Goal: Task Accomplishment & Management: Manage account settings

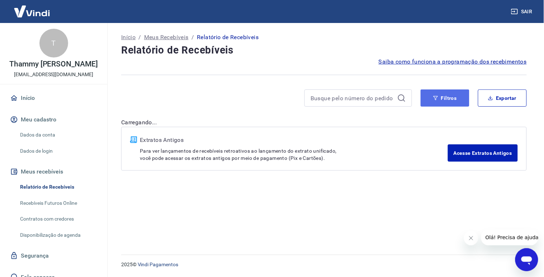
click at [447, 99] on button "Filtros" at bounding box center [445, 97] width 49 height 17
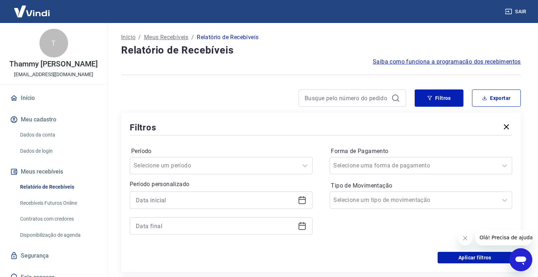
click at [303, 200] on icon at bounding box center [302, 199] width 9 height 9
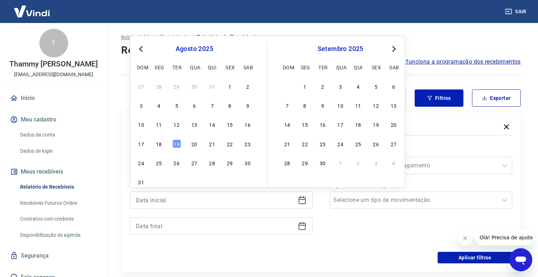
drag, startPoint x: 211, startPoint y: 104, endPoint x: 207, endPoint y: 131, distance: 26.4
click at [210, 105] on div "7" at bounding box center [212, 105] width 9 height 9
type input "[DATE]"
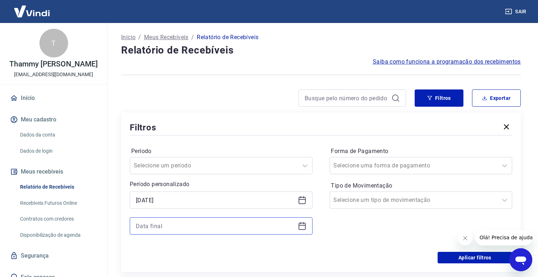
click at [198, 224] on input at bounding box center [215, 225] width 159 height 11
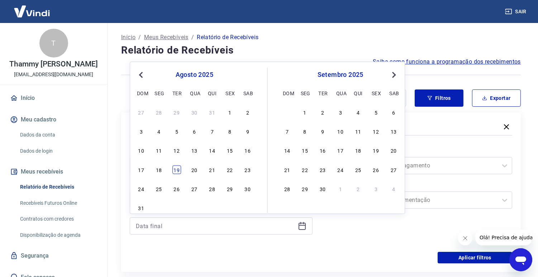
click at [176, 171] on div "19" at bounding box center [177, 169] width 9 height 9
type input "[DATE]"
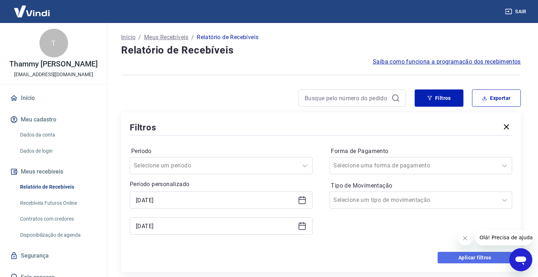
click at [454, 258] on button "Aplicar filtros" at bounding box center [475, 256] width 75 height 11
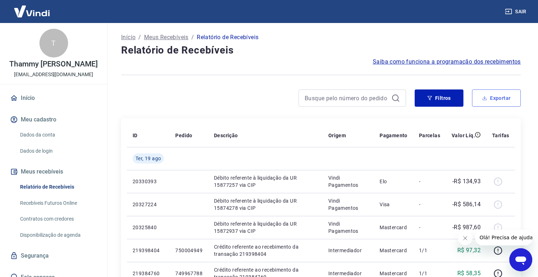
click at [499, 98] on button "Exportar" at bounding box center [496, 97] width 49 height 17
type input "[DATE]"
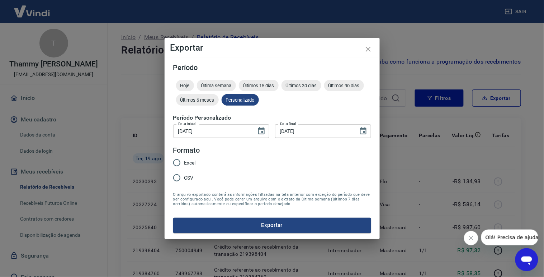
click at [190, 164] on span "Excel" at bounding box center [189, 163] width 11 height 8
click at [184, 164] on input "Excel" at bounding box center [176, 162] width 15 height 15
radio input "true"
click at [230, 220] on button "Exportar" at bounding box center [272, 224] width 198 height 15
